Goal: Task Accomplishment & Management: Complete application form

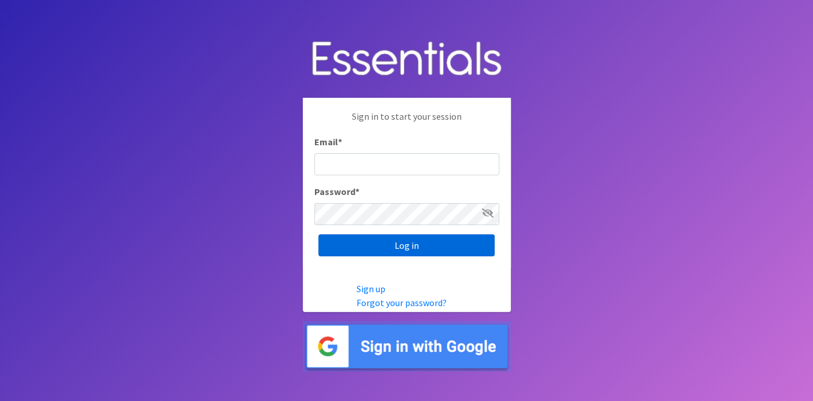
type input "[EMAIL_ADDRESS][DOMAIN_NAME]"
click at [378, 245] on input "Log in" at bounding box center [406, 245] width 176 height 22
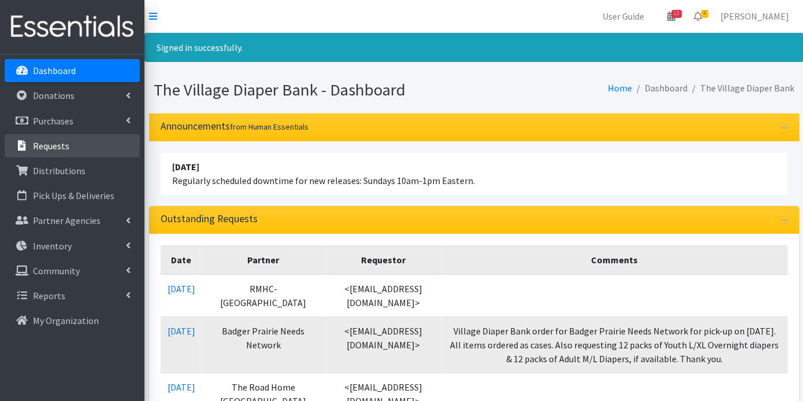
click at [59, 140] on p "Requests" at bounding box center [51, 146] width 36 height 12
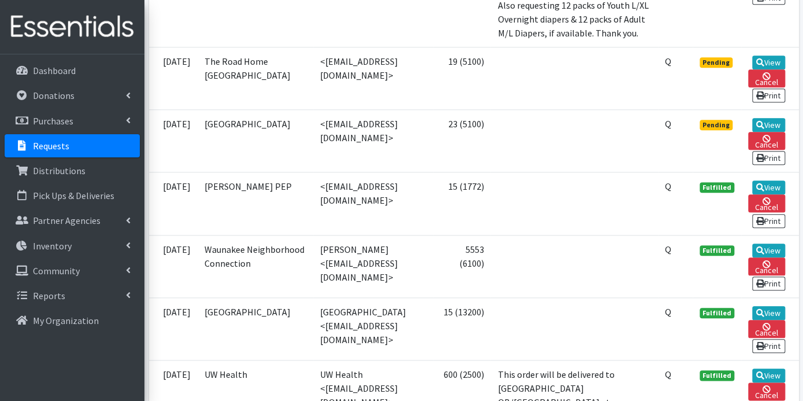
scroll to position [449, 0]
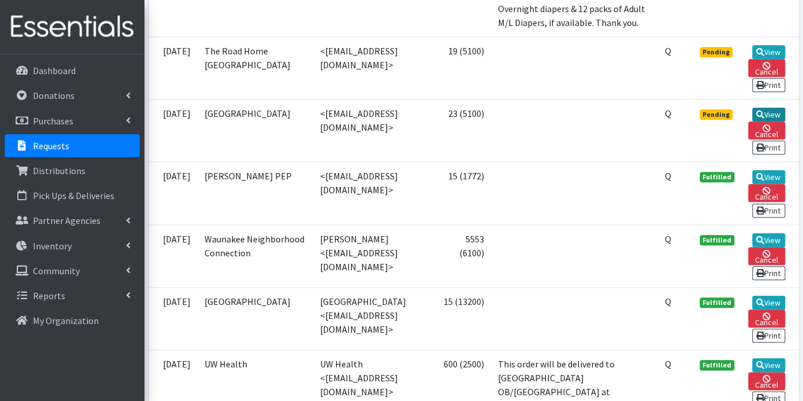
click at [769, 121] on link "View" at bounding box center [769, 115] width 33 height 14
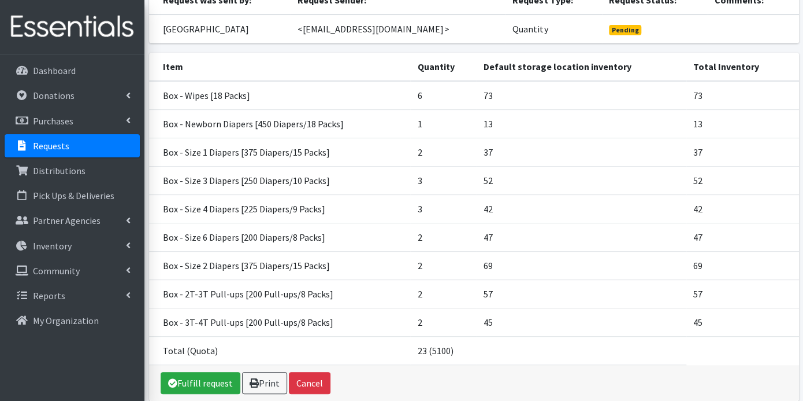
scroll to position [128, 0]
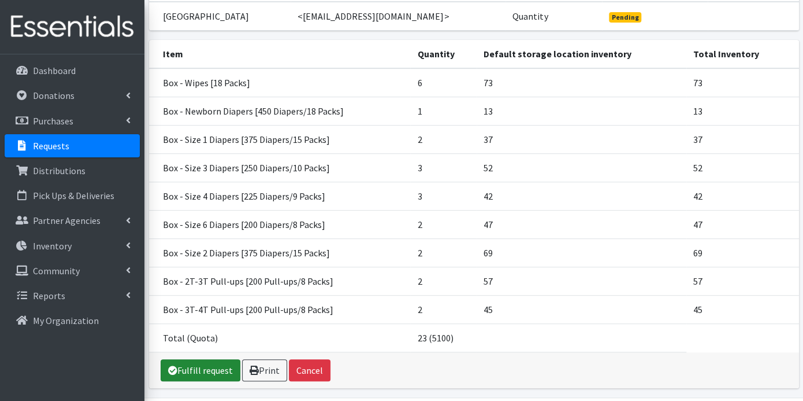
click at [226, 381] on link "Fulfill request" at bounding box center [201, 370] width 80 height 22
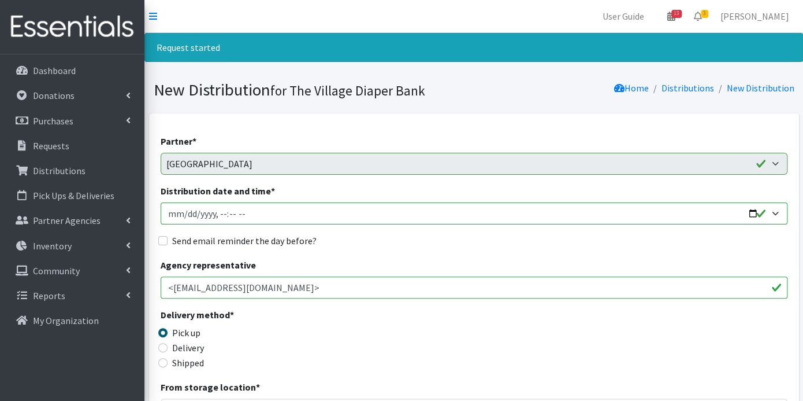
click at [184, 216] on input "Distribution date and time *" at bounding box center [474, 213] width 627 height 22
type input "2025-09-22T23:59"
click at [162, 240] on input "Send email reminder the day before?" at bounding box center [162, 240] width 9 height 9
checkbox input "true"
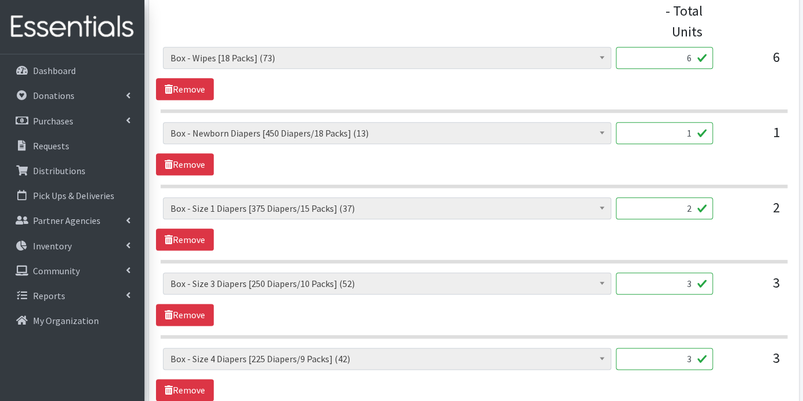
scroll to position [963, 0]
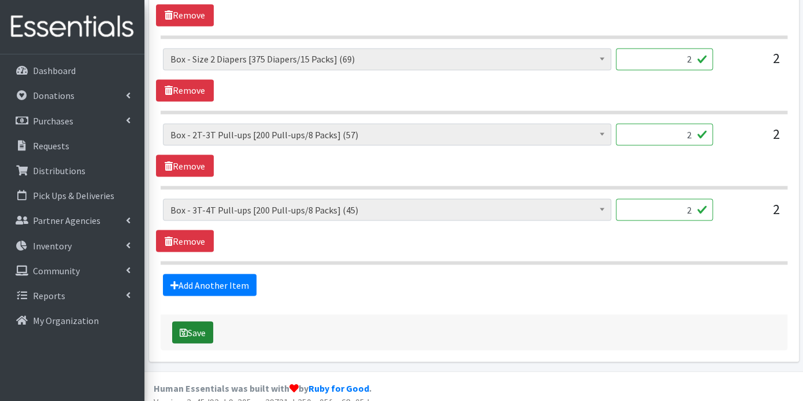
click at [206, 323] on button "Save" at bounding box center [192, 332] width 41 height 22
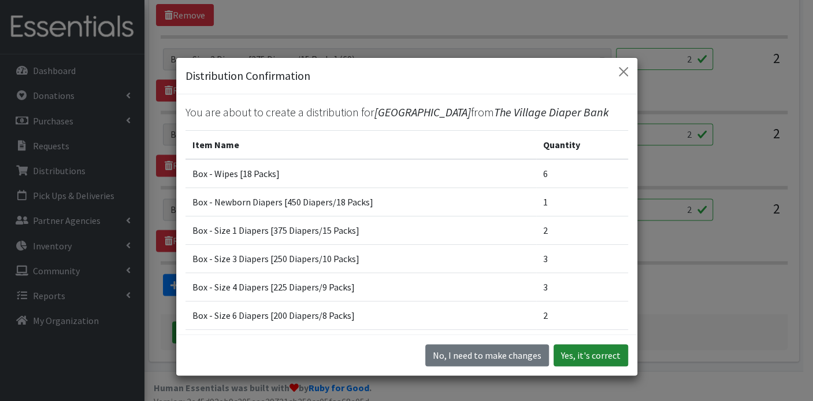
click at [572, 349] on button "Yes, it's correct" at bounding box center [591, 355] width 75 height 22
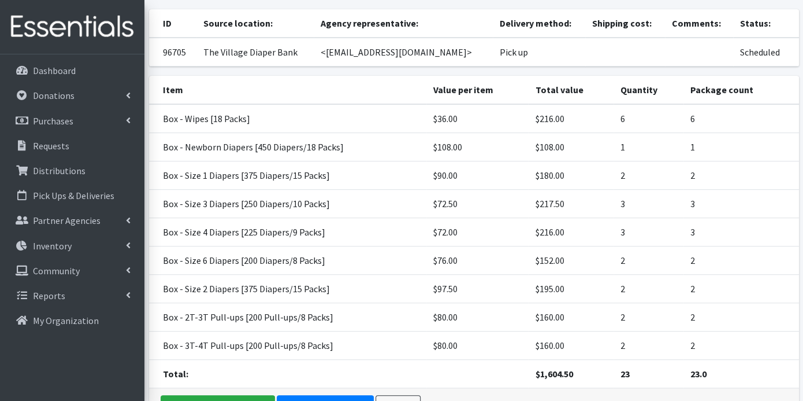
scroll to position [196, 0]
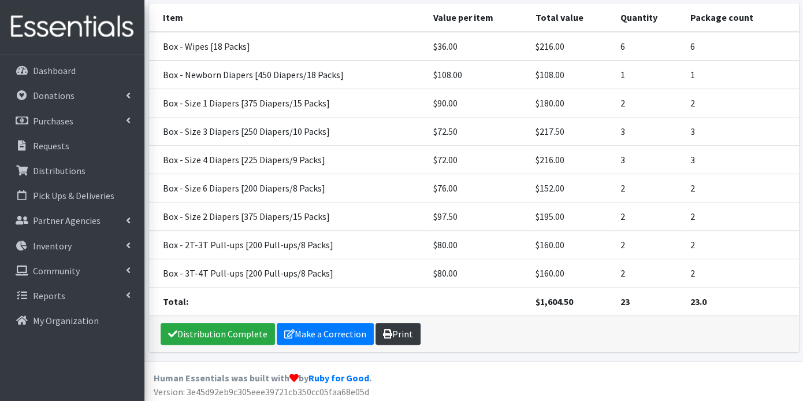
click at [395, 328] on link "Print" at bounding box center [398, 334] width 45 height 22
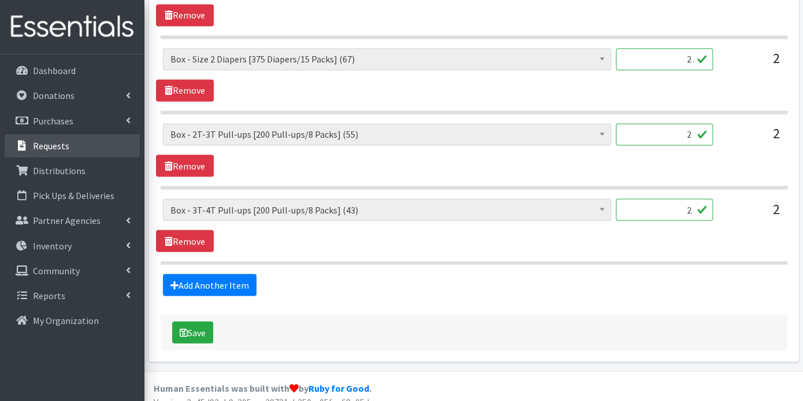
scroll to position [932, 0]
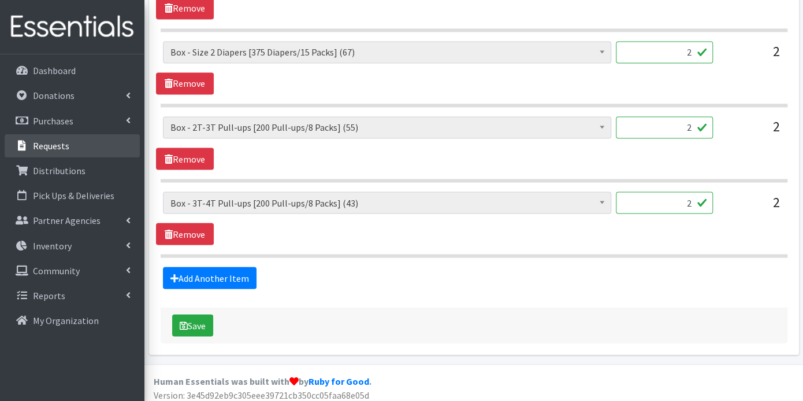
click at [53, 143] on p "Requests" at bounding box center [51, 146] width 36 height 12
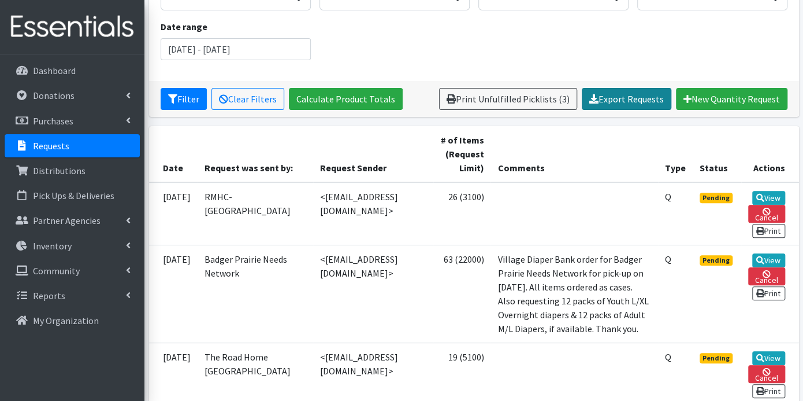
scroll to position [192, 0]
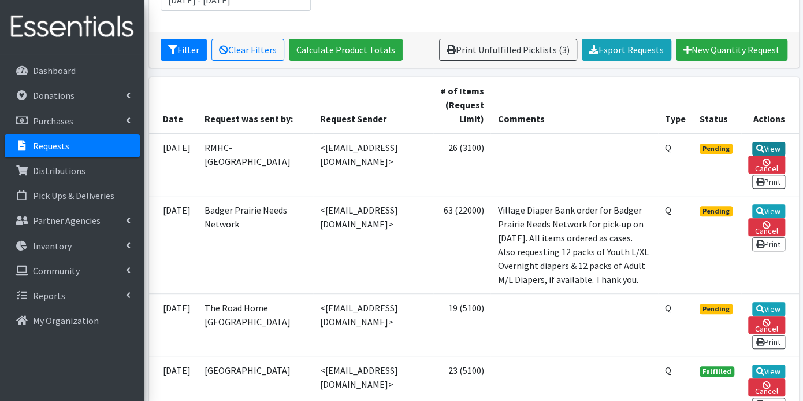
click at [759, 144] on icon at bounding box center [761, 148] width 8 height 8
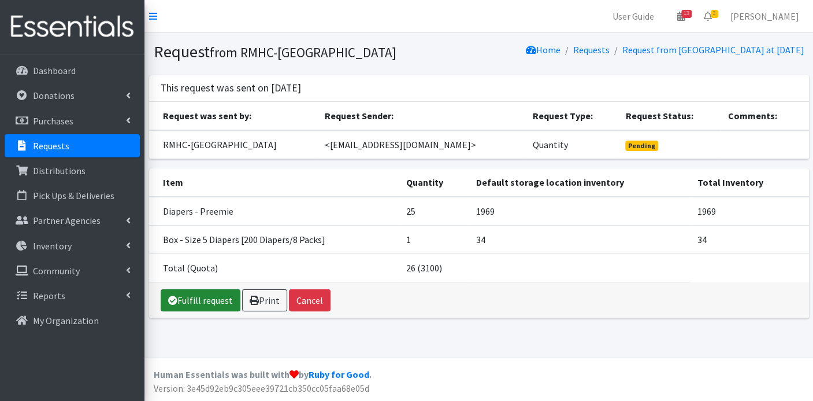
click at [203, 298] on link "Fulfill request" at bounding box center [201, 300] width 80 height 22
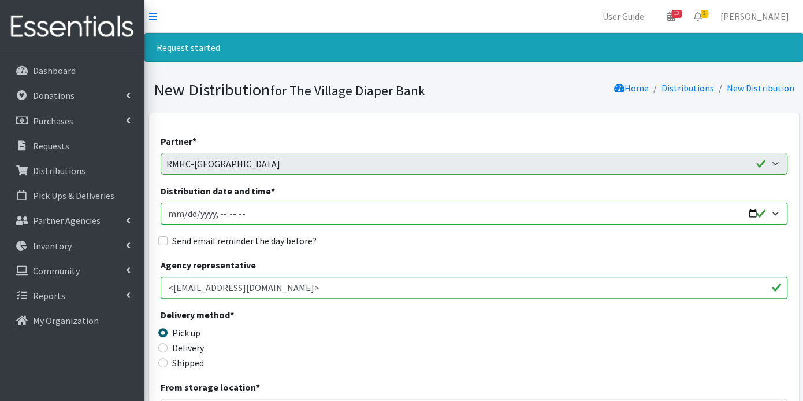
click at [185, 215] on input "Distribution date and time *" at bounding box center [474, 213] width 627 height 22
click at [161, 239] on input "Send email reminder the day before?" at bounding box center [162, 240] width 9 height 9
checkbox input "true"
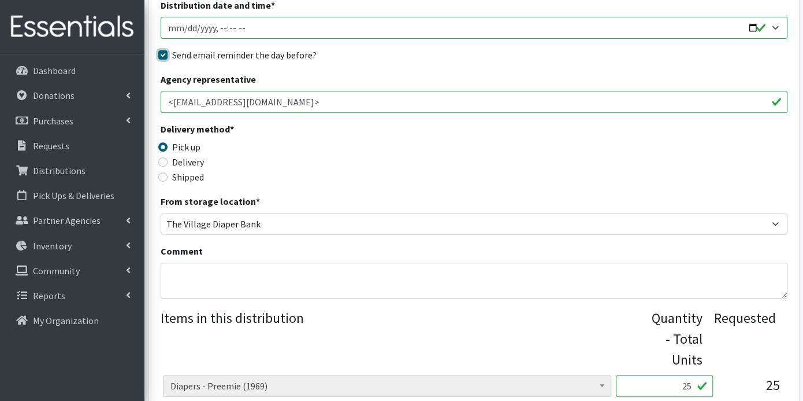
scroll to position [447, 0]
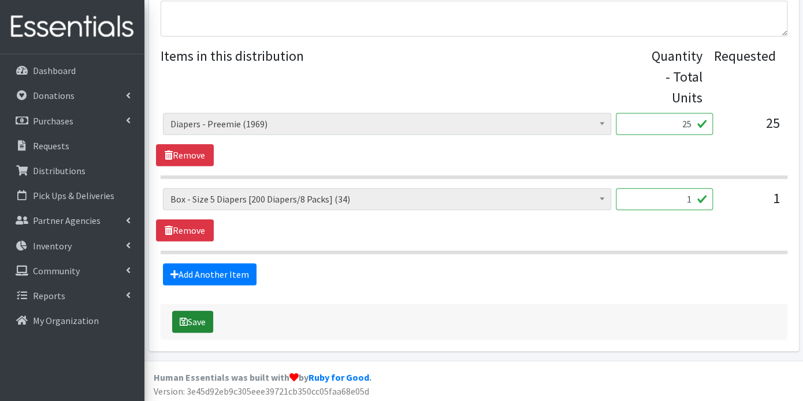
click at [200, 312] on button "Save" at bounding box center [192, 321] width 41 height 22
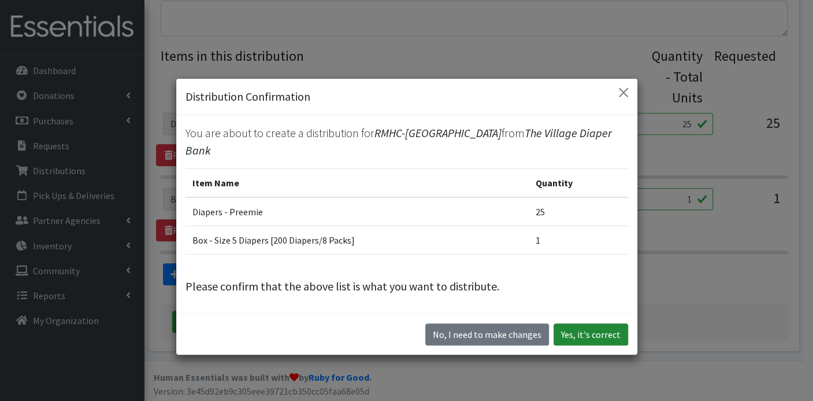
click at [566, 323] on button "Yes, it's correct" at bounding box center [591, 334] width 75 height 22
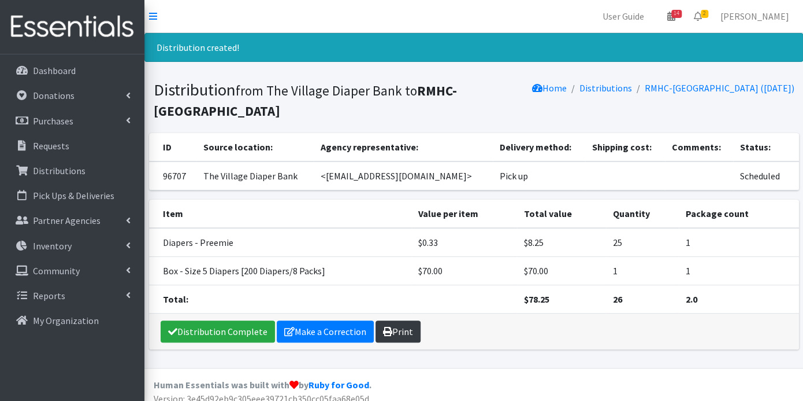
click at [398, 331] on link "Print" at bounding box center [398, 331] width 45 height 22
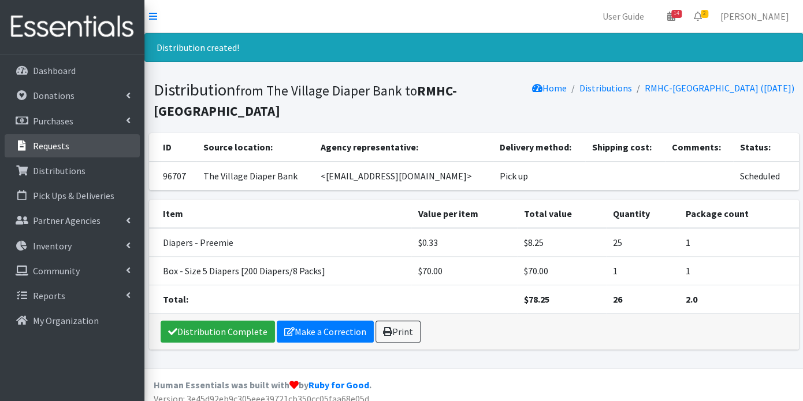
click at [56, 140] on p "Requests" at bounding box center [51, 146] width 36 height 12
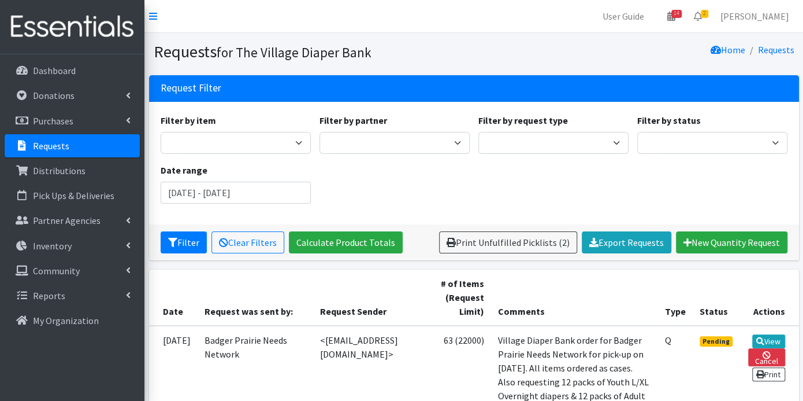
scroll to position [192, 0]
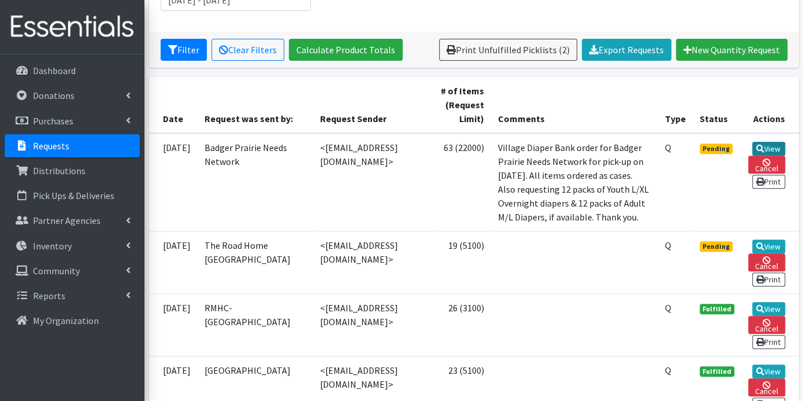
click at [766, 146] on link "View" at bounding box center [769, 149] width 33 height 14
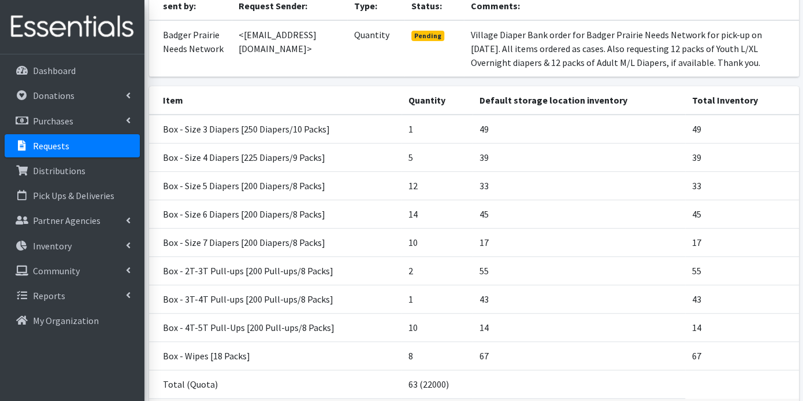
scroll to position [220, 0]
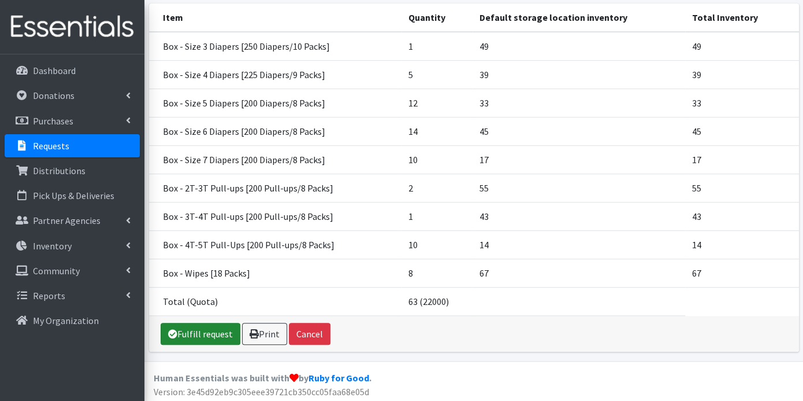
click at [207, 330] on link "Fulfill request" at bounding box center [201, 334] width 80 height 22
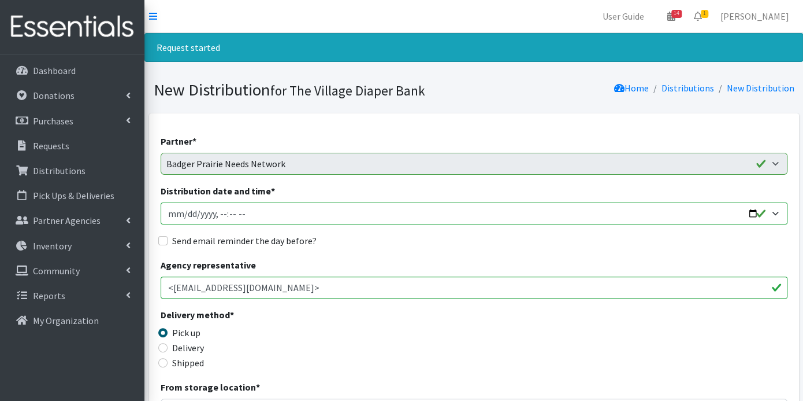
click at [185, 217] on input "Distribution date and time *" at bounding box center [474, 213] width 627 height 22
type input "[DATE]T23:59"
click at [160, 239] on input "Send email reminder the day before?" at bounding box center [162, 240] width 9 height 9
checkbox input "true"
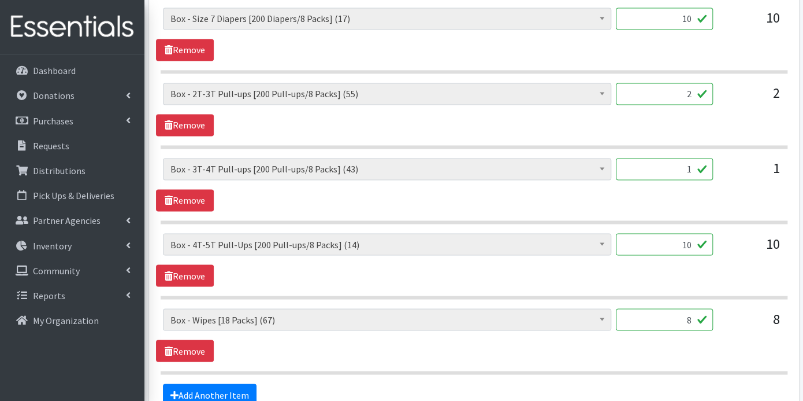
scroll to position [963, 0]
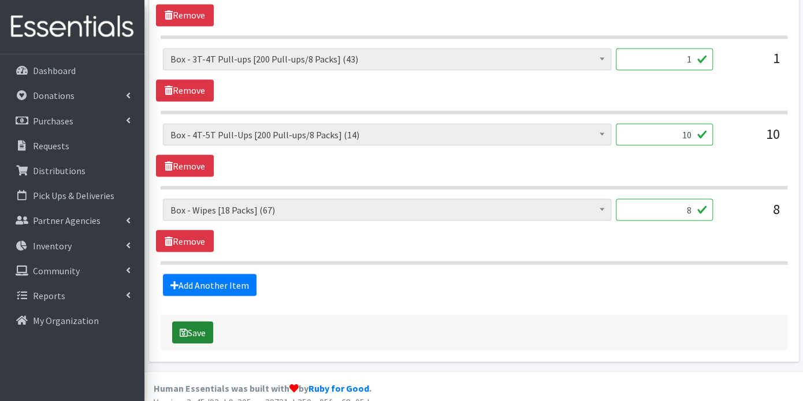
click at [196, 324] on button "Save" at bounding box center [192, 332] width 41 height 22
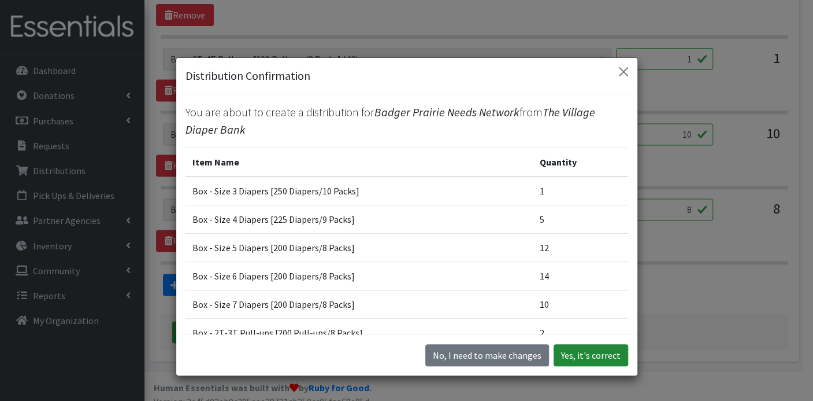
click at [584, 356] on button "Yes, it's correct" at bounding box center [591, 355] width 75 height 22
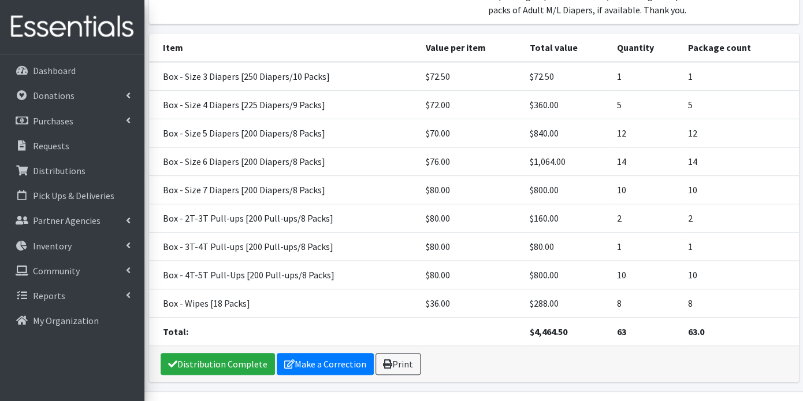
scroll to position [251, 0]
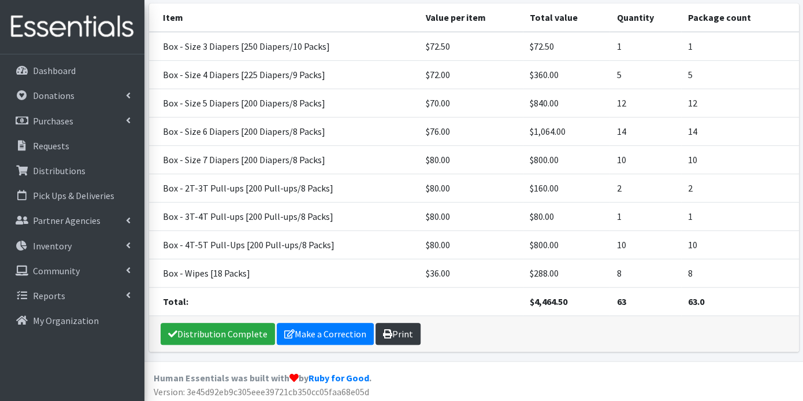
click at [403, 333] on link "Print" at bounding box center [398, 334] width 45 height 22
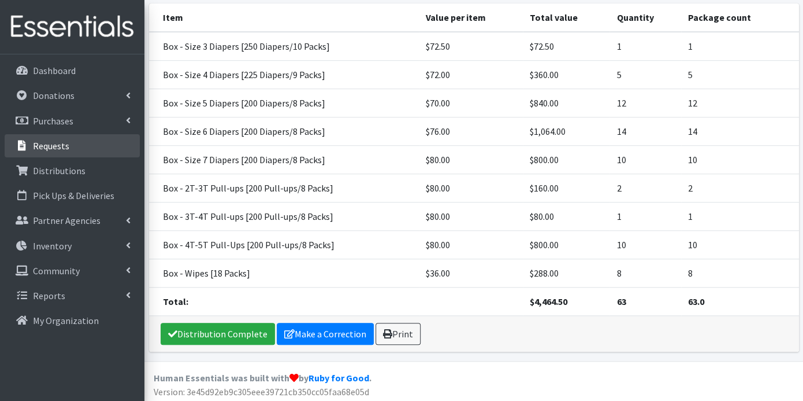
click at [61, 144] on p "Requests" at bounding box center [51, 146] width 36 height 12
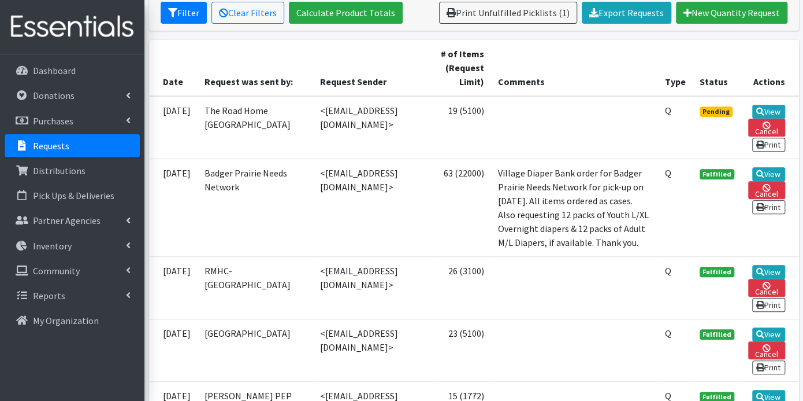
scroll to position [257, 0]
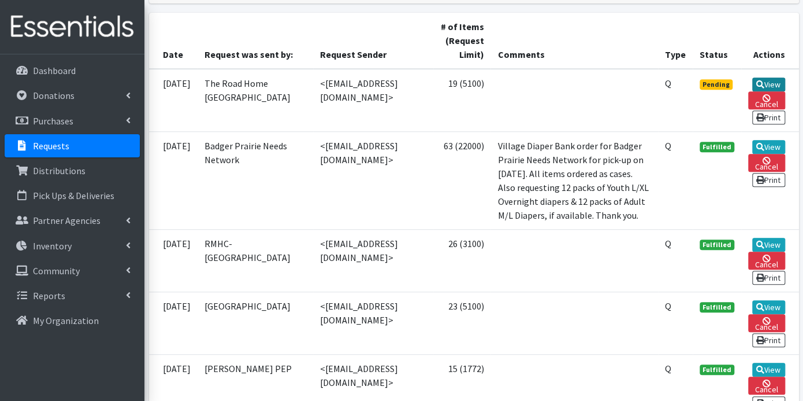
click at [765, 81] on link "View" at bounding box center [769, 84] width 33 height 14
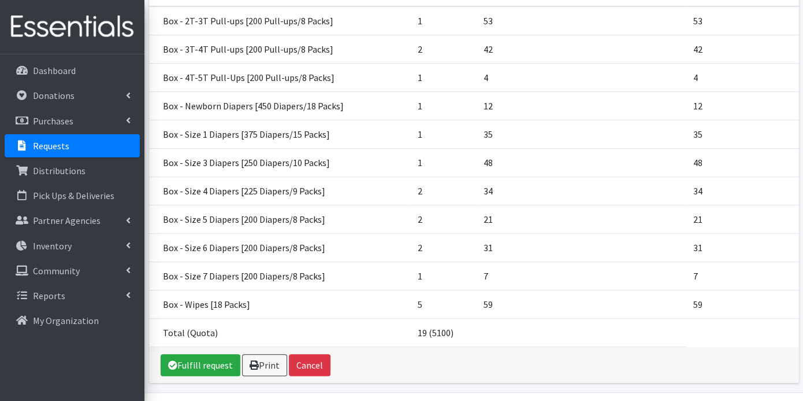
scroll to position [234, 0]
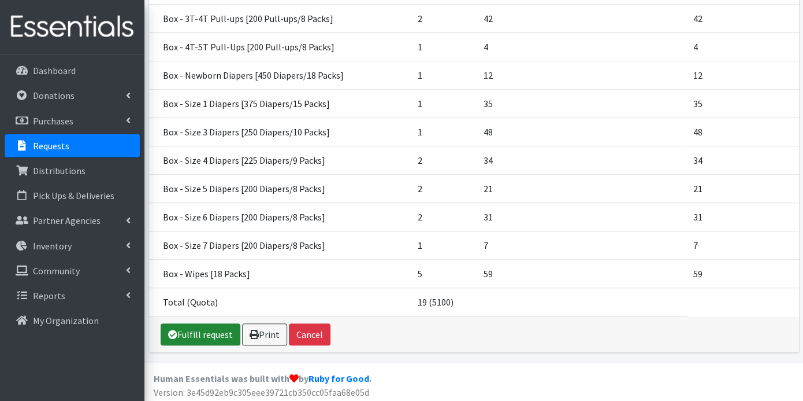
click at [197, 333] on link "Fulfill request" at bounding box center [201, 334] width 80 height 22
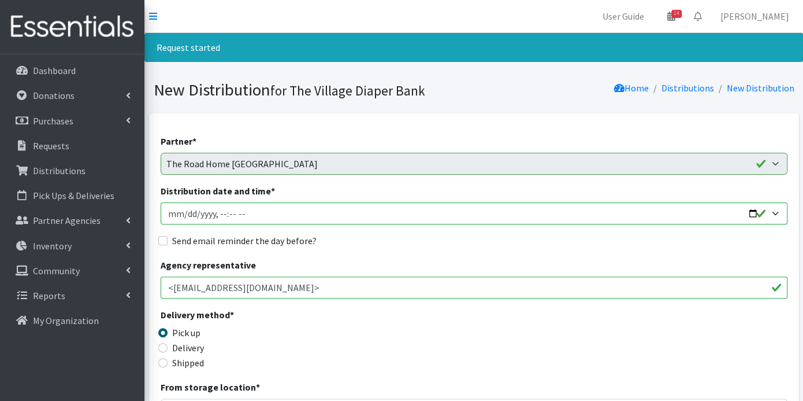
click at [186, 210] on input "Distribution date and time *" at bounding box center [474, 213] width 627 height 22
type input "2025-09-24T23:59"
click at [220, 212] on input "Distribution date and time *" at bounding box center [474, 213] width 627 height 22
type input "2025-09-24T09:00"
click at [164, 236] on input "Send email reminder the day before?" at bounding box center [162, 240] width 9 height 9
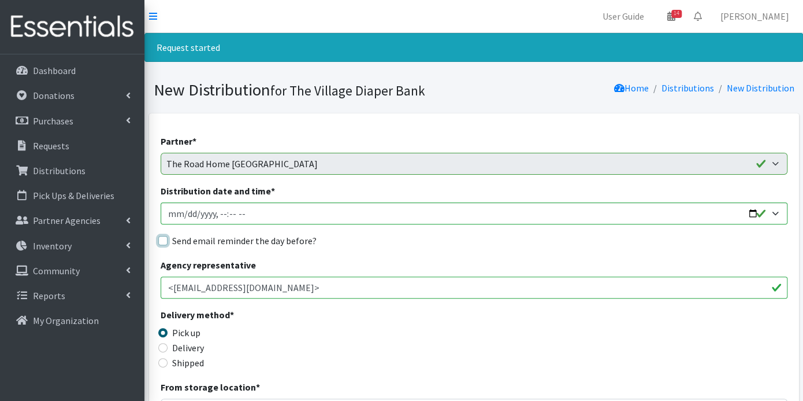
checkbox input "true"
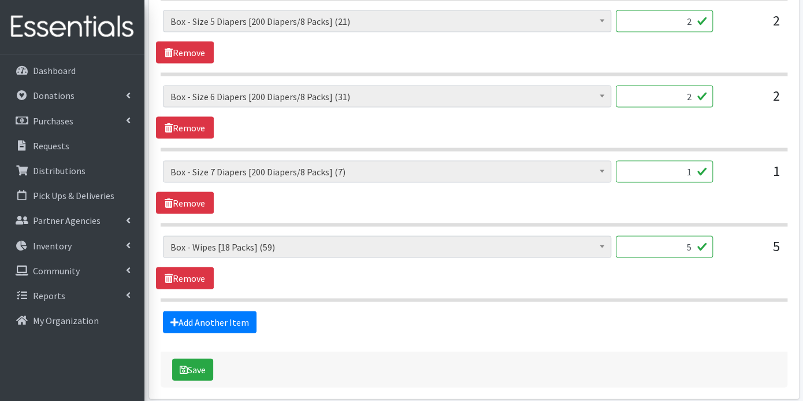
scroll to position [1120, 0]
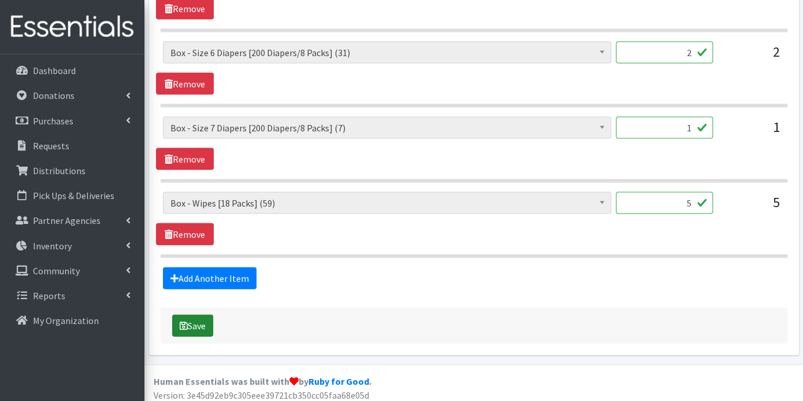
click at [205, 318] on button "Save" at bounding box center [192, 325] width 41 height 22
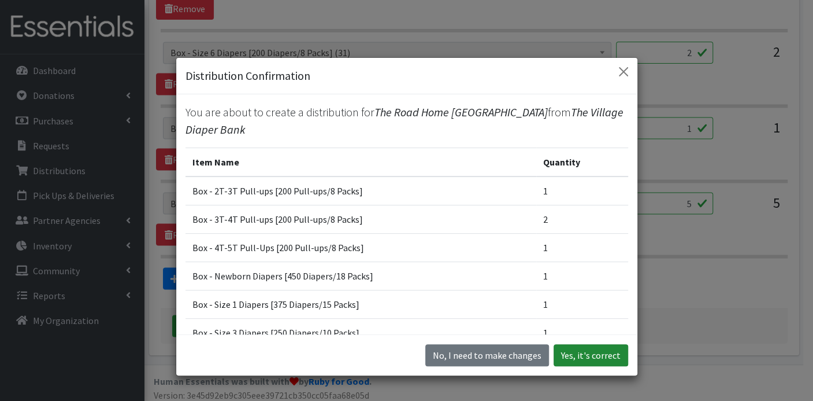
click at [593, 358] on button "Yes, it's correct" at bounding box center [591, 355] width 75 height 22
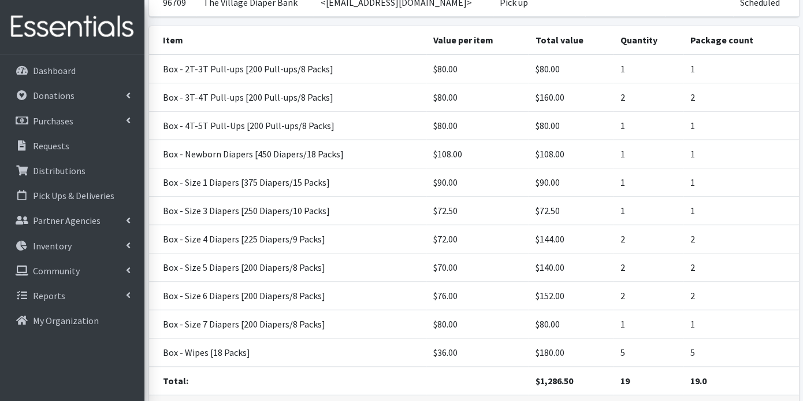
scroll to position [253, 0]
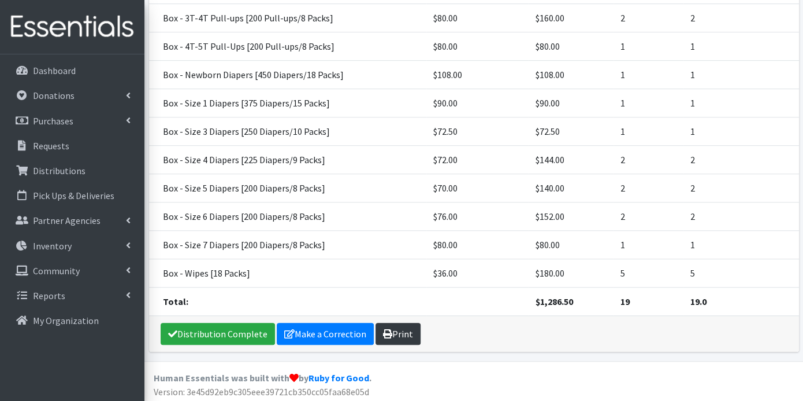
click at [406, 332] on link "Print" at bounding box center [398, 334] width 45 height 22
